Goal: Task Accomplishment & Management: Use online tool/utility

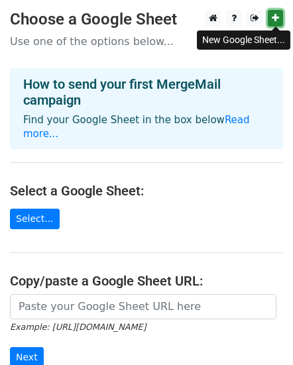
click at [277, 18] on icon at bounding box center [275, 17] width 7 height 9
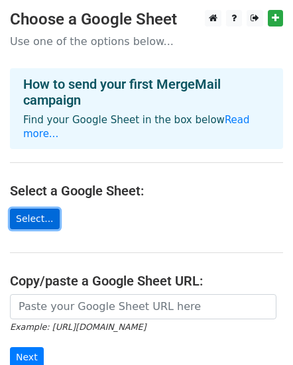
click at [29, 209] on link "Select..." at bounding box center [35, 219] width 50 height 21
click at [23, 209] on link "Select..." at bounding box center [35, 219] width 50 height 21
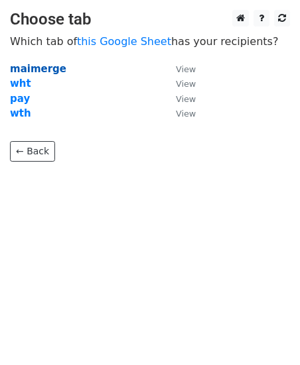
click at [34, 68] on strong "maimerge" at bounding box center [38, 69] width 56 height 12
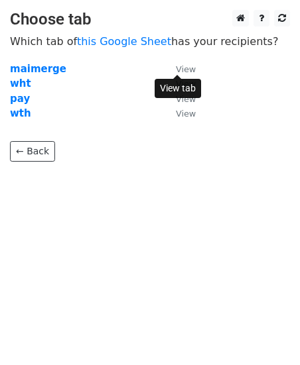
click at [186, 71] on small "View" at bounding box center [186, 69] width 20 height 10
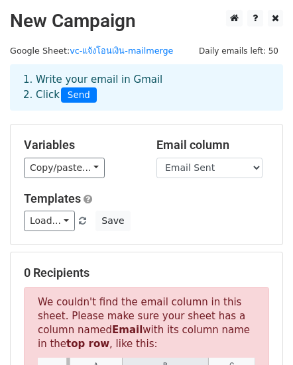
click at [71, 93] on span "Send" at bounding box center [79, 96] width 36 height 16
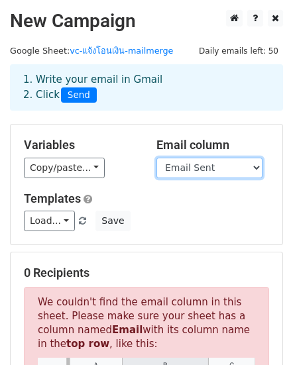
click at [257, 168] on select "First name Last name Recipient Description Discount code Discount amount Email …" at bounding box center [210, 168] width 106 height 21
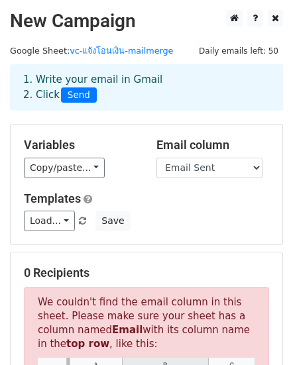
click at [72, 96] on span "Send" at bounding box center [79, 96] width 36 height 16
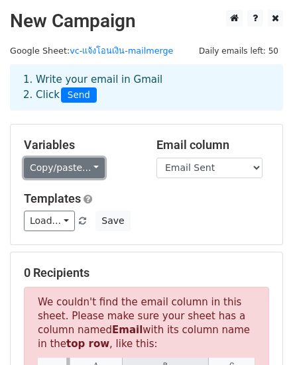
click at [86, 166] on link "Copy/paste..." at bounding box center [64, 168] width 81 height 21
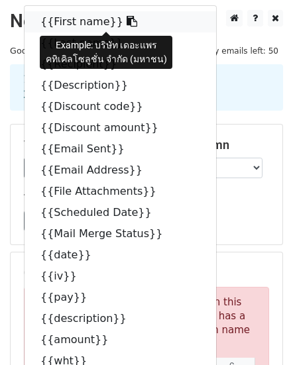
click at [73, 22] on link "{{First name}}" at bounding box center [121, 21] width 192 height 21
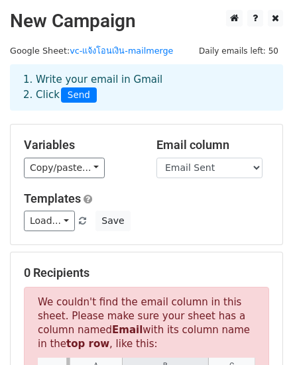
scroll to position [44, 0]
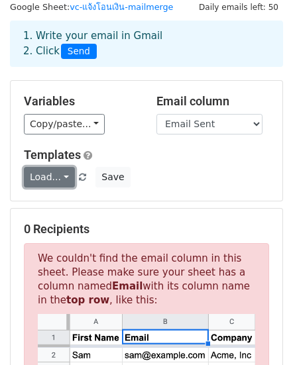
click at [61, 182] on link "Load..." at bounding box center [49, 177] width 51 height 21
click at [160, 174] on div "Load... No templates saved Save" at bounding box center [146, 177] width 265 height 21
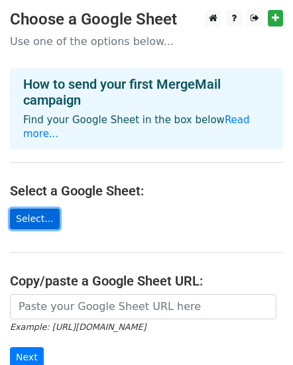
click at [29, 209] on link "Select..." at bounding box center [35, 219] width 50 height 21
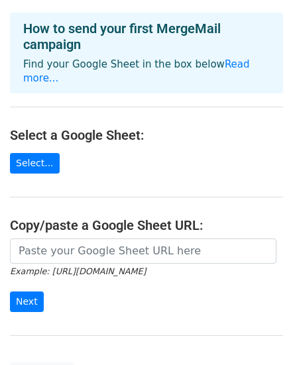
scroll to position [133, 0]
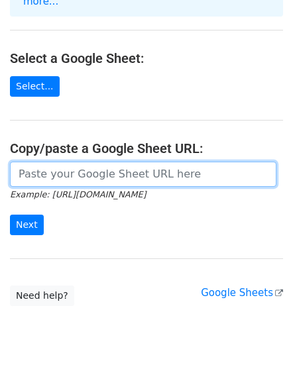
click at [32, 162] on input "url" at bounding box center [143, 174] width 267 height 25
paste input "https://docs.google.com/spreadsheets/d/1qKsyPKdtLKm2Zlp2ZChmpb6SUSyuxe8KEDpqFII…"
type input "https://docs.google.com/spreadsheets/d/1qKsyPKdtLKm2Zlp2ZChmpb6SUSyuxe8KEDpqFII…"
click at [10, 215] on input "Next" at bounding box center [27, 225] width 34 height 21
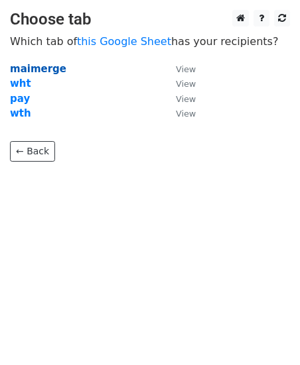
click at [40, 68] on strong "maimerge" at bounding box center [38, 69] width 56 height 12
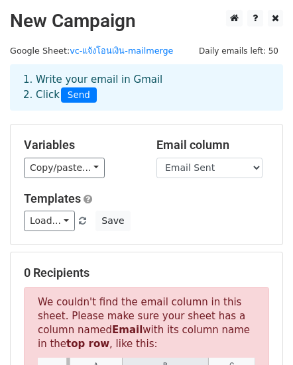
drag, startPoint x: 88, startPoint y: 146, endPoint x: 21, endPoint y: 142, distance: 66.4
click at [21, 142] on div "Variables Copy/paste... {{First name}} {{Last name}} {{Recipient}} {{Descriptio…" at bounding box center [80, 158] width 133 height 40
copy h5 "Variables"
drag, startPoint x: 157, startPoint y: 142, endPoint x: 228, endPoint y: 146, distance: 71.7
click at [228, 146] on h5 "Email column" at bounding box center [213, 145] width 113 height 15
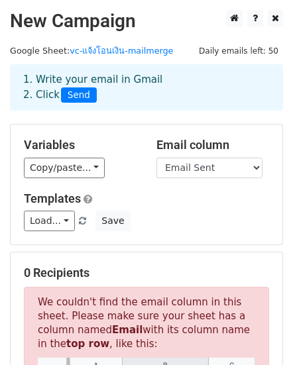
copy h5 "Email column"
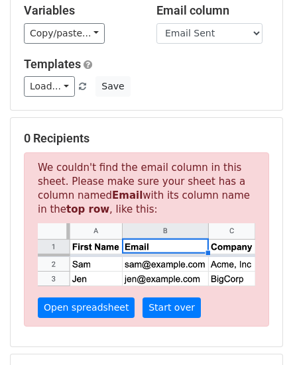
scroll to position [88, 0]
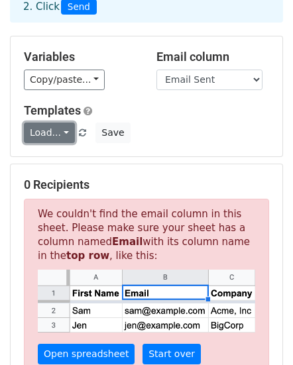
click at [63, 134] on link "Load..." at bounding box center [49, 133] width 51 height 21
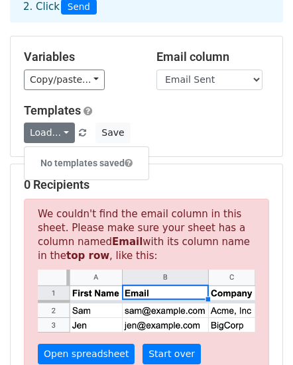
click at [166, 121] on div "Templates Load... No templates saved Save" at bounding box center [146, 123] width 265 height 40
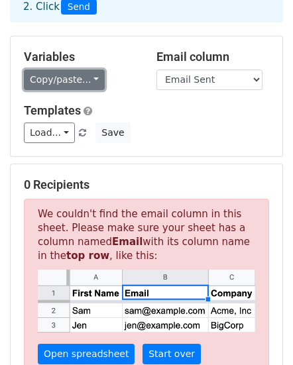
click at [90, 81] on link "Copy/paste..." at bounding box center [64, 80] width 81 height 21
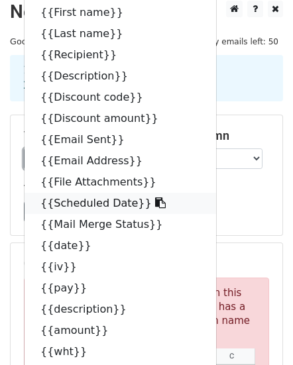
scroll to position [0, 0]
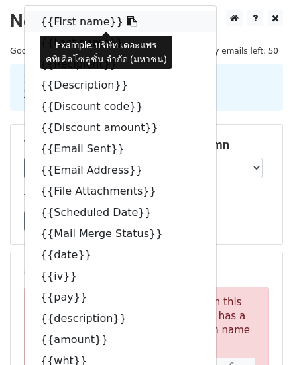
click at [69, 21] on link "{{First name}}" at bounding box center [121, 21] width 192 height 21
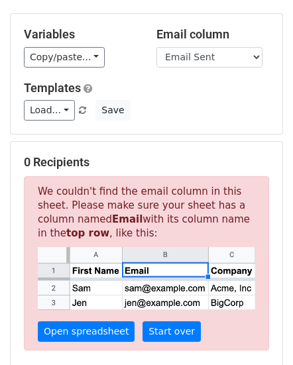
scroll to position [133, 0]
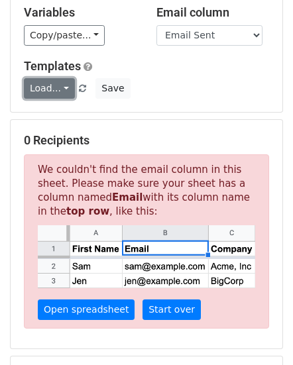
click at [61, 89] on link "Load..." at bounding box center [49, 88] width 51 height 21
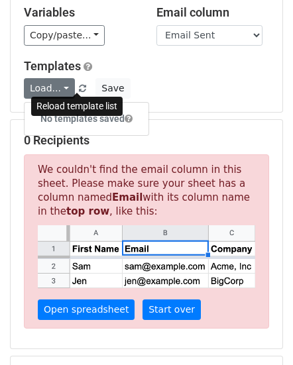
click at [79, 88] on span at bounding box center [82, 89] width 7 height 9
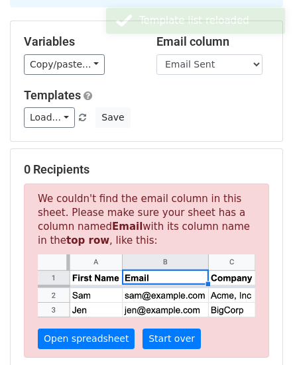
scroll to position [88, 0]
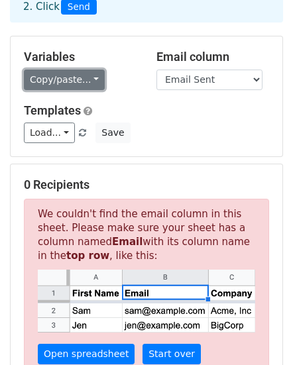
click at [88, 74] on link "Copy/paste..." at bounding box center [64, 80] width 81 height 21
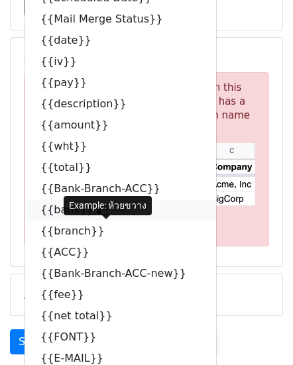
scroll to position [0, 0]
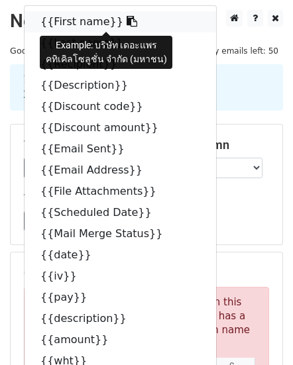
click at [77, 21] on link "{{First name}}" at bounding box center [121, 21] width 192 height 21
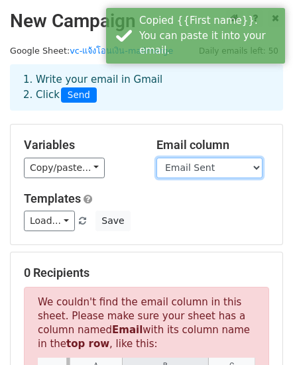
click at [259, 167] on select "First name Last name Recipient Description Discount code Discount amount Email …" at bounding box center [210, 168] width 106 height 21
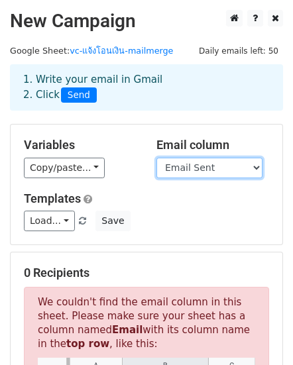
select select "First name"
click at [157, 158] on select "First name Last name Recipient Description Discount code Discount amount Email …" at bounding box center [210, 168] width 106 height 21
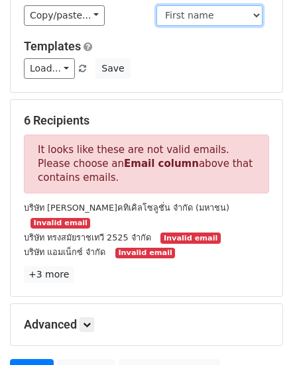
scroll to position [133, 0]
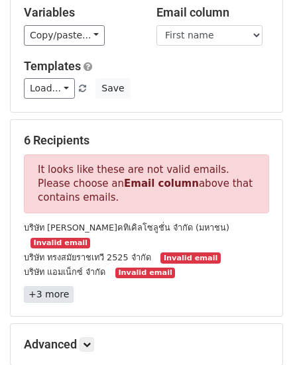
click at [48, 286] on link "+3 more" at bounding box center [49, 294] width 50 height 17
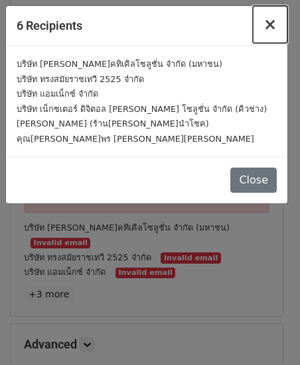
click at [271, 27] on span "×" at bounding box center [269, 24] width 13 height 19
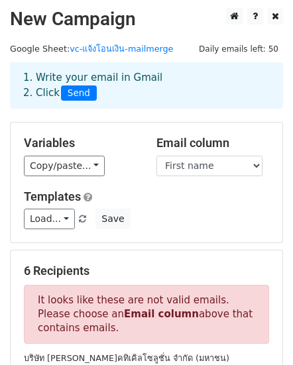
scroll to position [0, 0]
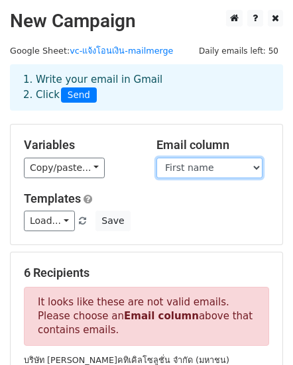
click at [257, 168] on select "First name Last name Recipient Description Discount code Discount amount Email …" at bounding box center [210, 168] width 106 height 21
click at [157, 158] on select "First name Last name Recipient Description Discount code Discount amount Email …" at bounding box center [210, 168] width 106 height 21
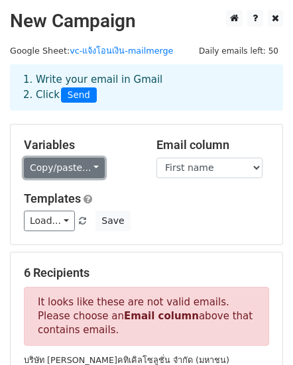
click at [91, 169] on link "Copy/paste..." at bounding box center [64, 168] width 81 height 21
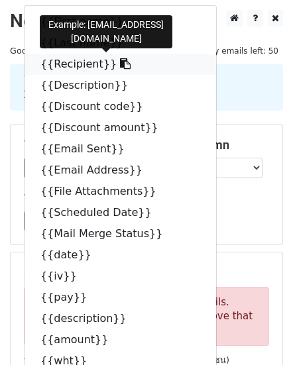
click at [65, 65] on link "{{Recipient}}" at bounding box center [121, 64] width 192 height 21
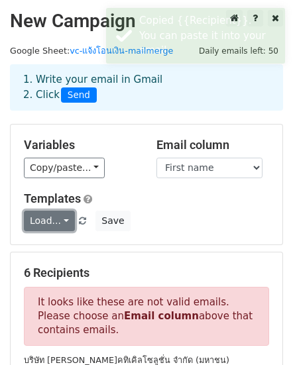
click at [64, 223] on link "Load..." at bounding box center [49, 221] width 51 height 21
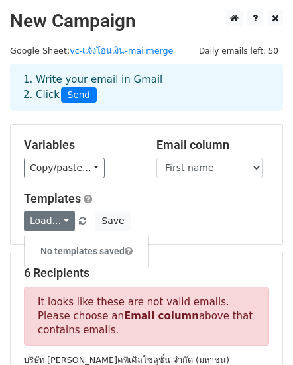
click at [203, 198] on h5 "Templates" at bounding box center [146, 199] width 245 height 15
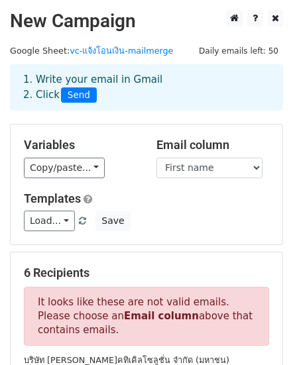
click at [65, 95] on span "Send" at bounding box center [79, 96] width 36 height 16
click at [82, 101] on span "Send" at bounding box center [79, 96] width 36 height 16
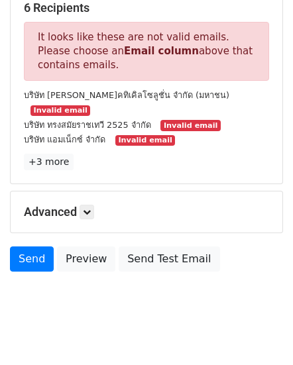
scroll to position [267, 0]
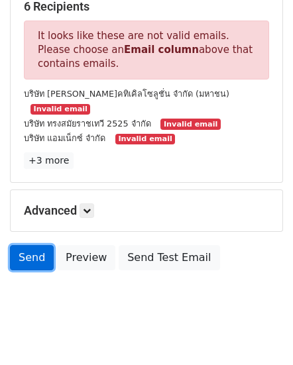
click at [36, 245] on link "Send" at bounding box center [32, 257] width 44 height 25
